Goal: Information Seeking & Learning: Learn about a topic

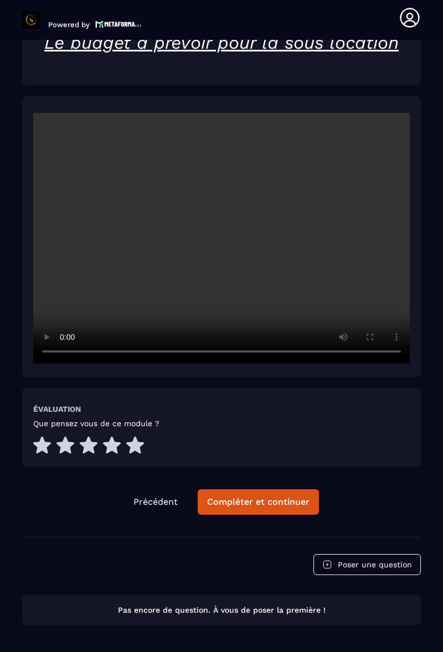
scroll to position [2407, 0]
click at [276, 500] on div "Compléter et continuer" at bounding box center [258, 502] width 102 height 11
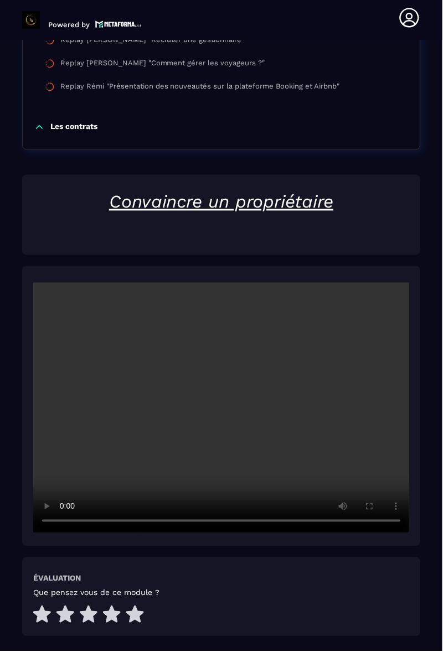
scroll to position [29, 0]
click at [420, 333] on div at bounding box center [221, 406] width 399 height 281
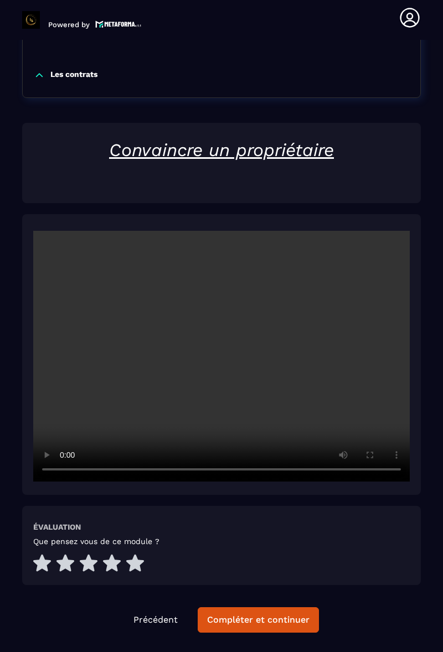
scroll to position [2300, 0]
click at [266, 607] on button "Compléter et continuer" at bounding box center [258, 619] width 121 height 25
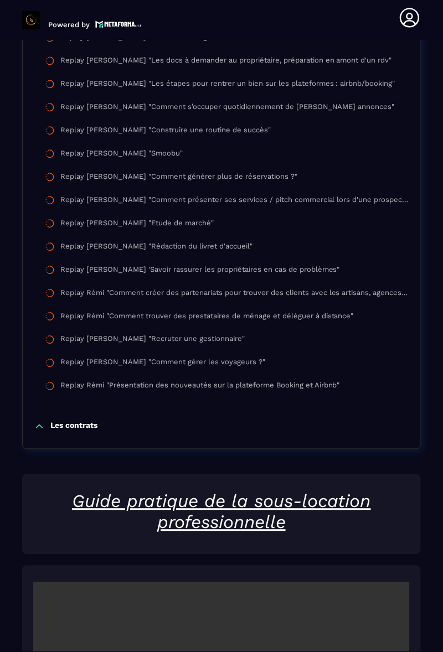
scroll to position [1949, 0]
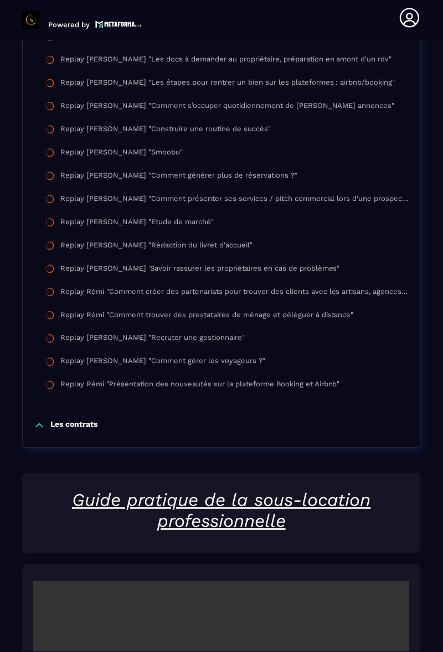
click at [75, 420] on p "Les contrats" at bounding box center [73, 425] width 47 height 11
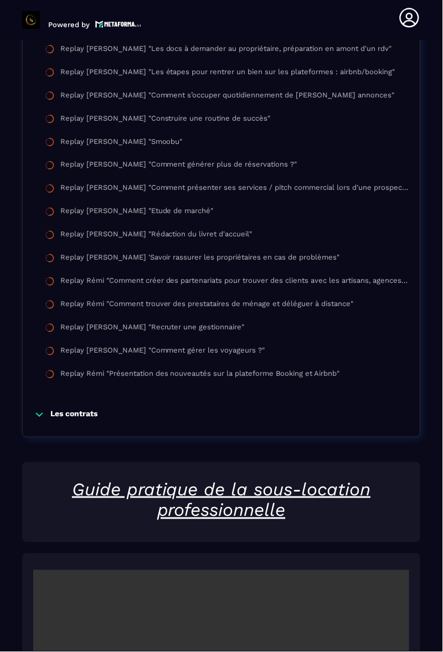
click at [97, 410] on p "Les contrats" at bounding box center [73, 415] width 47 height 11
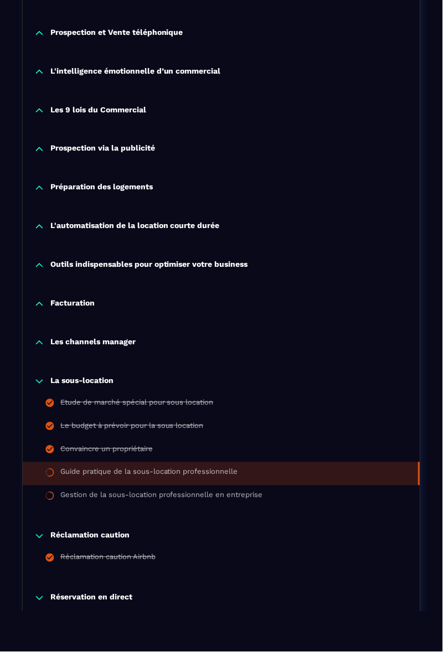
scroll to position [656, 0]
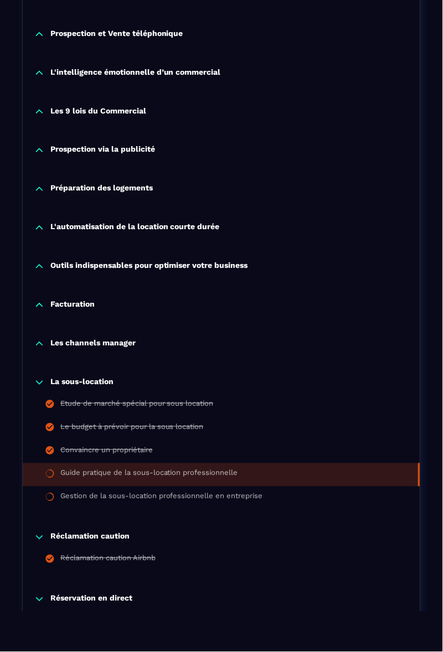
click at [128, 347] on p "Les channels manager" at bounding box center [92, 344] width 85 height 11
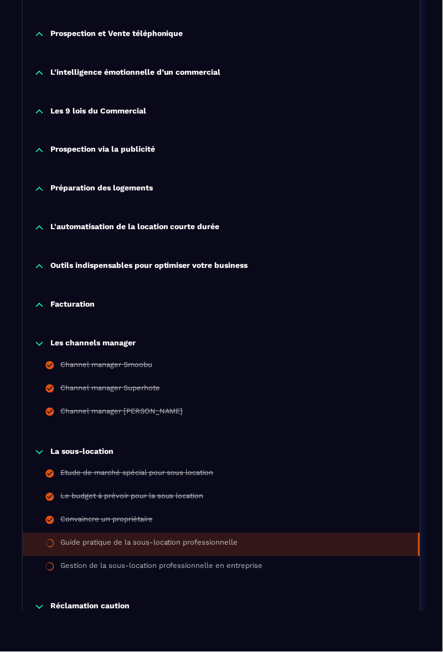
click at [73, 309] on p "Facturation" at bounding box center [72, 305] width 44 height 11
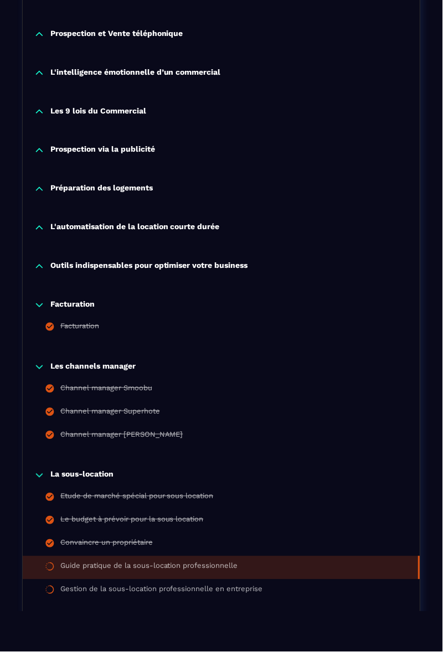
click at [121, 270] on p "Outils indispensables pour optimiser votre business" at bounding box center [149, 266] width 198 height 11
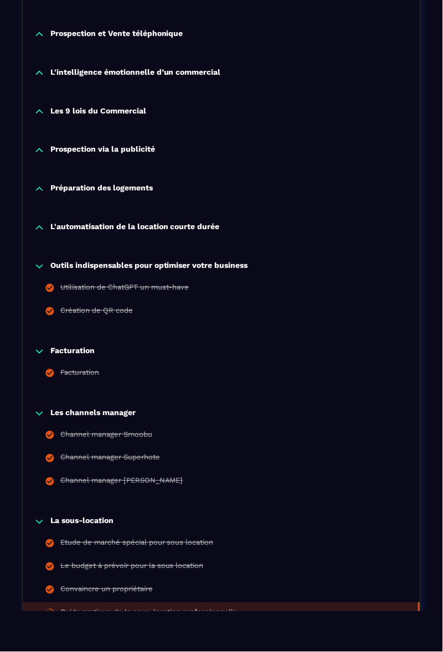
click at [146, 229] on p "L'automatisation de la location courte durée" at bounding box center [134, 228] width 169 height 11
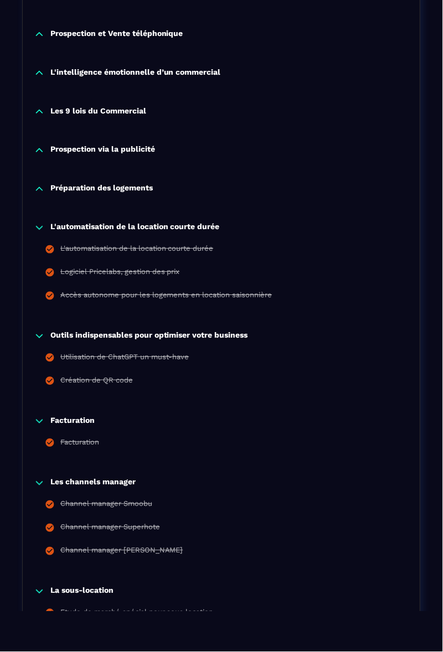
click at [124, 184] on p "Préparation des logements" at bounding box center [101, 189] width 102 height 11
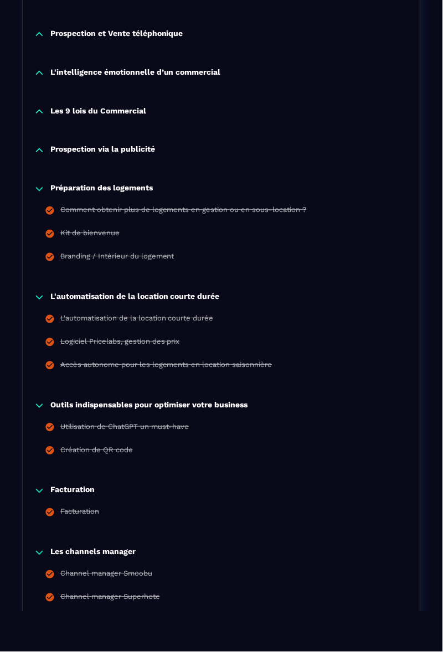
click at [119, 146] on p "Prospection via la publicité" at bounding box center [102, 150] width 105 height 11
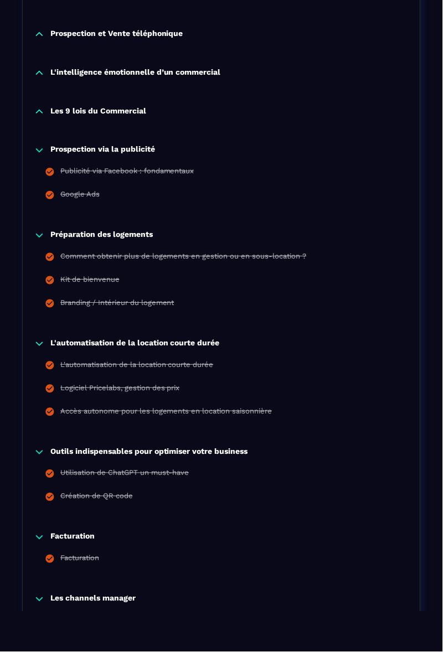
click at [132, 111] on p "Les 9 lois du Commercial" at bounding box center [98, 111] width 96 height 11
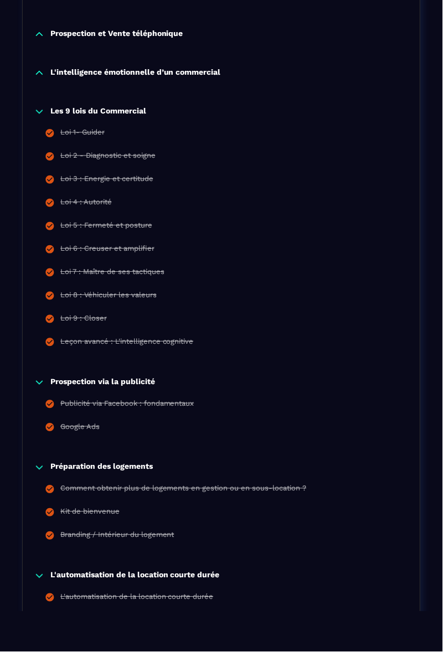
click at [179, 70] on p "L'intelligence émotionnelle d’un commercial" at bounding box center [135, 73] width 171 height 11
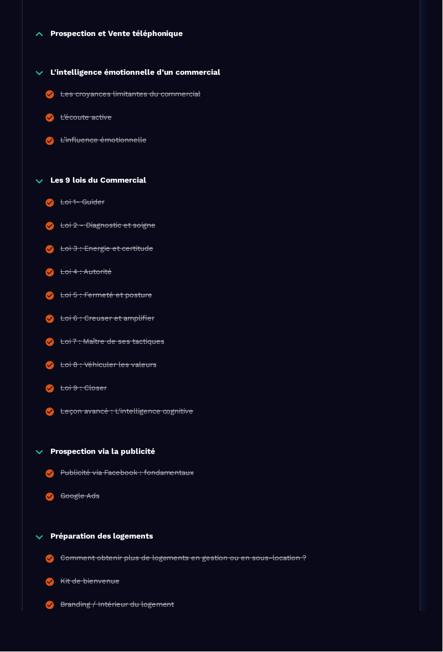
click at [168, 35] on p "Prospection et Vente téléphonique" at bounding box center [116, 34] width 133 height 11
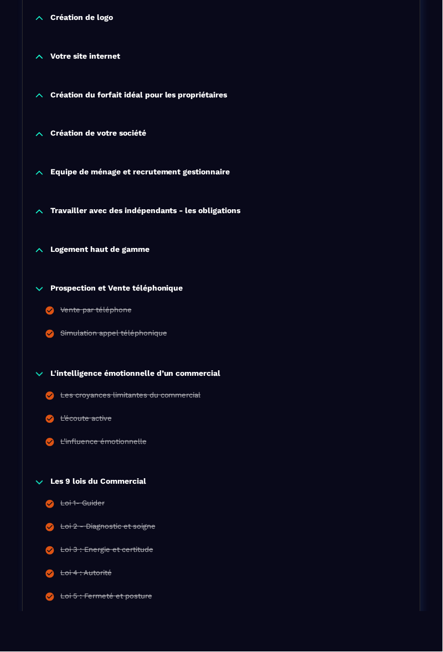
scroll to position [399, 0]
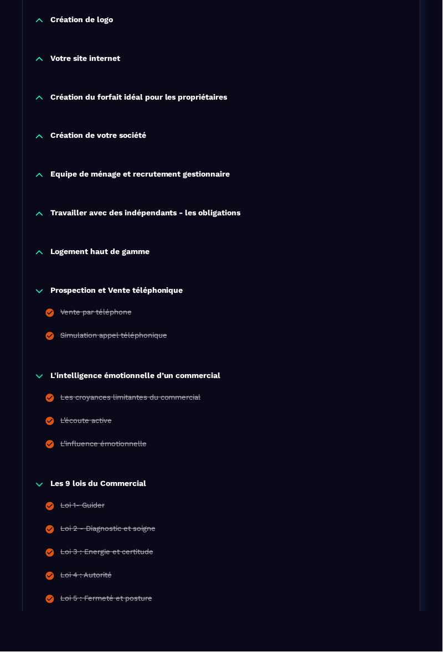
click at [126, 248] on p "Logement haut de gamme" at bounding box center [99, 253] width 99 height 11
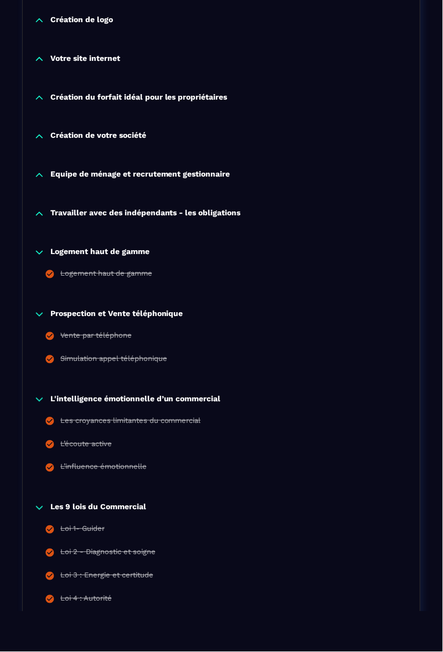
click at [154, 213] on p "Travailler avec des indépendants - les obligations" at bounding box center [145, 214] width 191 height 11
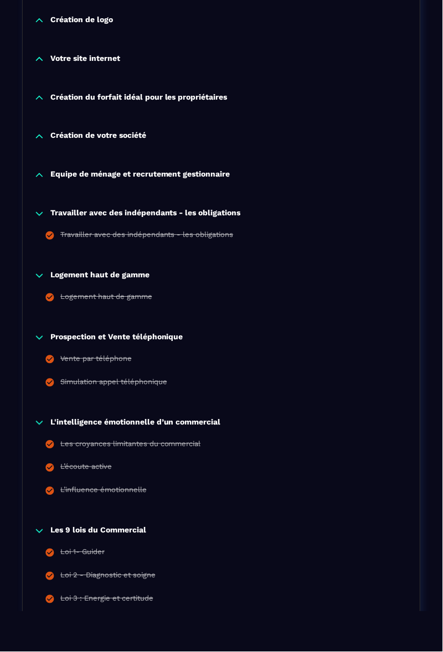
click at [187, 171] on p "Equipe de ménage et recrutement gestionnaire" at bounding box center [140, 175] width 180 height 11
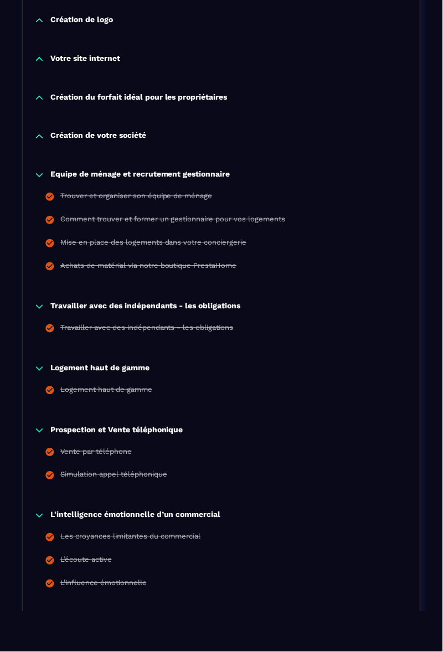
click at [128, 141] on p "Création de votre société" at bounding box center [98, 136] width 96 height 11
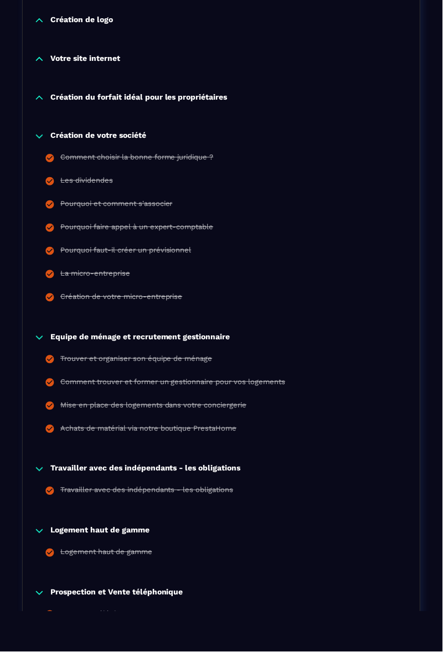
click at [194, 92] on p "Création du forfait idéal pour les propriétaires" at bounding box center [138, 97] width 177 height 11
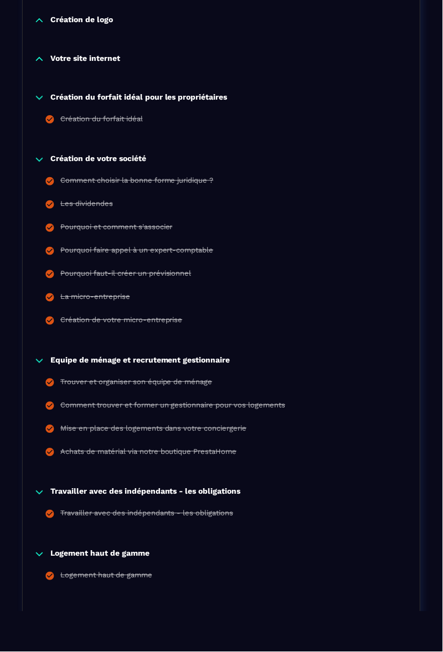
click at [113, 62] on p "Votre site internet" at bounding box center [85, 59] width 70 height 11
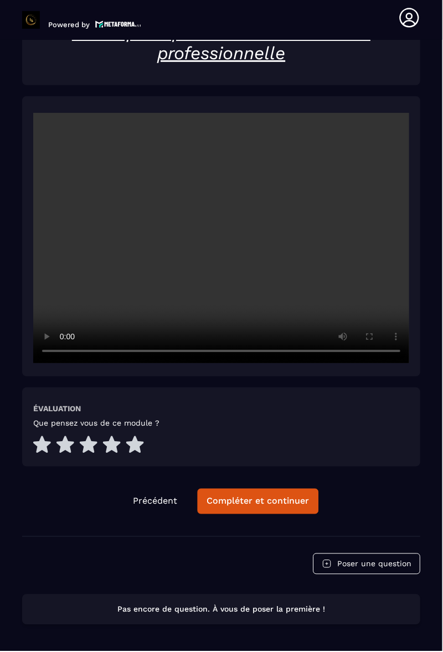
scroll to position [0, 0]
